Goal: Task Accomplishment & Management: Use online tool/utility

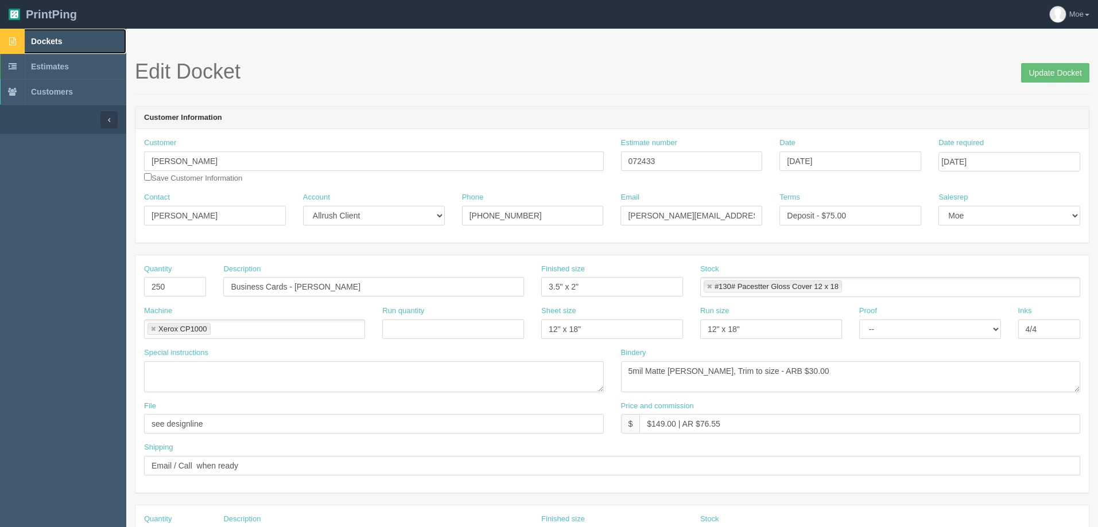
click at [52, 35] on link "Dockets" at bounding box center [63, 41] width 126 height 25
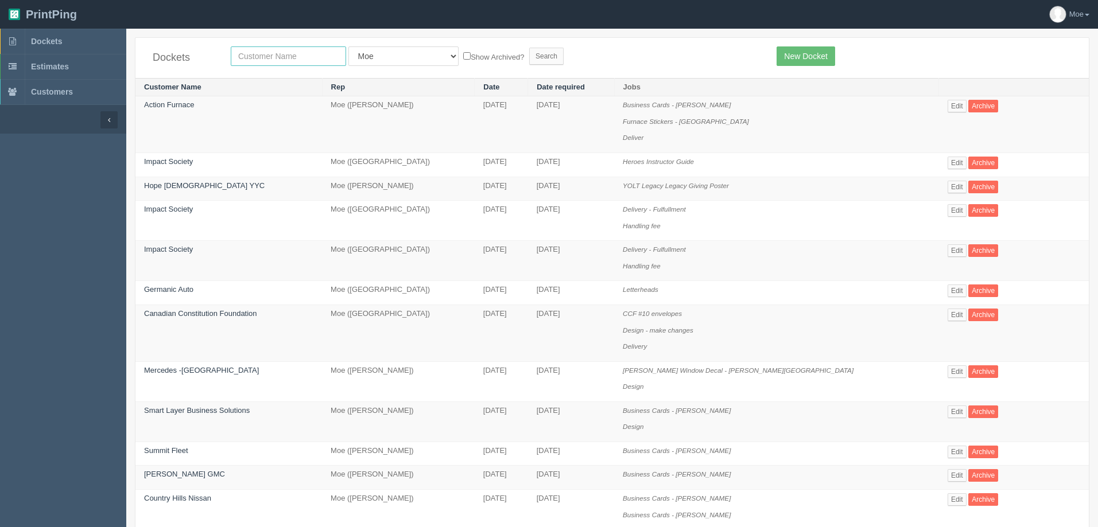
click at [313, 52] on input "text" at bounding box center [288, 56] width 115 height 20
type input "sparks"
click at [529, 54] on input "Search" at bounding box center [546, 56] width 34 height 17
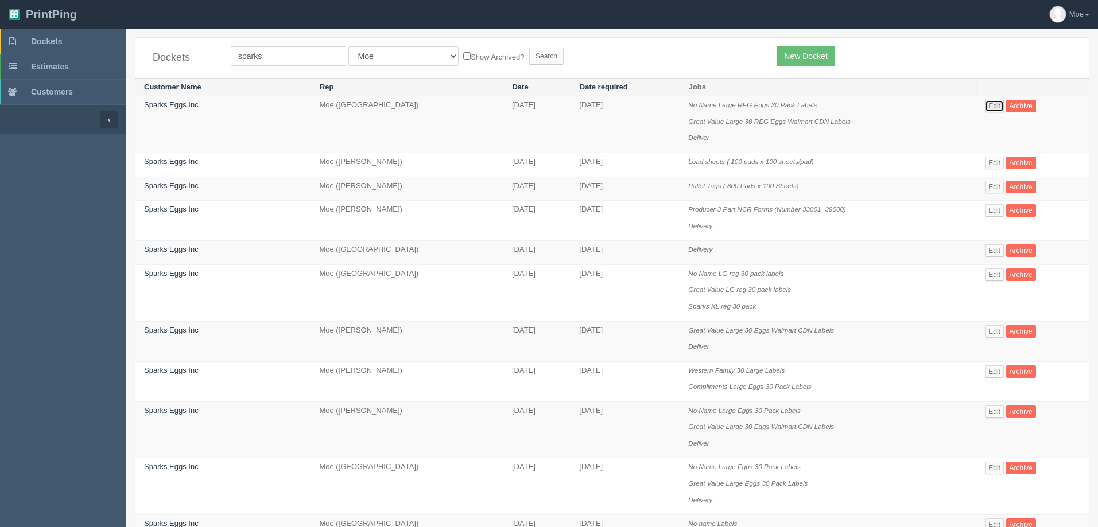
click at [992, 106] on link "Edit" at bounding box center [994, 106] width 19 height 13
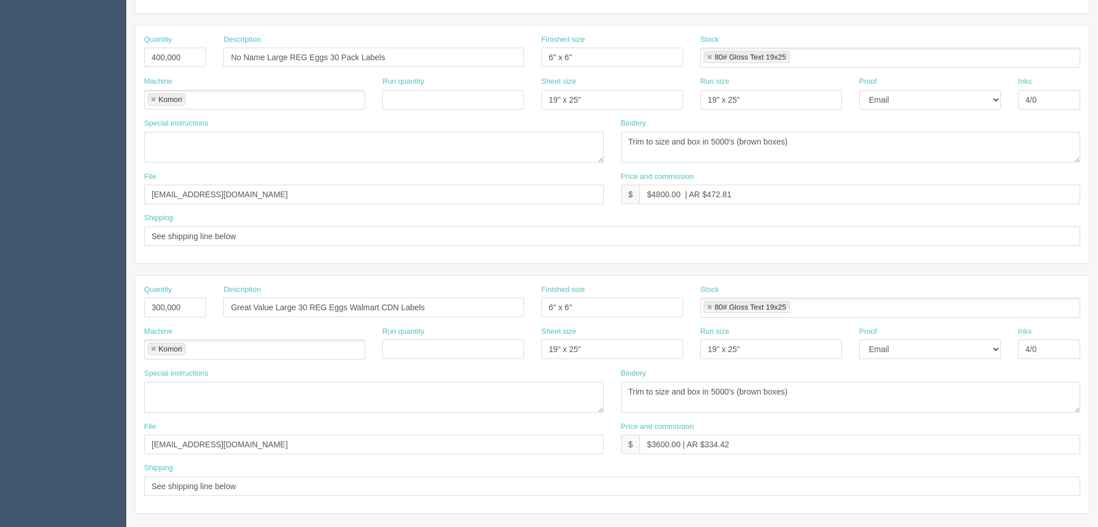
scroll to position [344, 0]
